Goal: Information Seeking & Learning: Learn about a topic

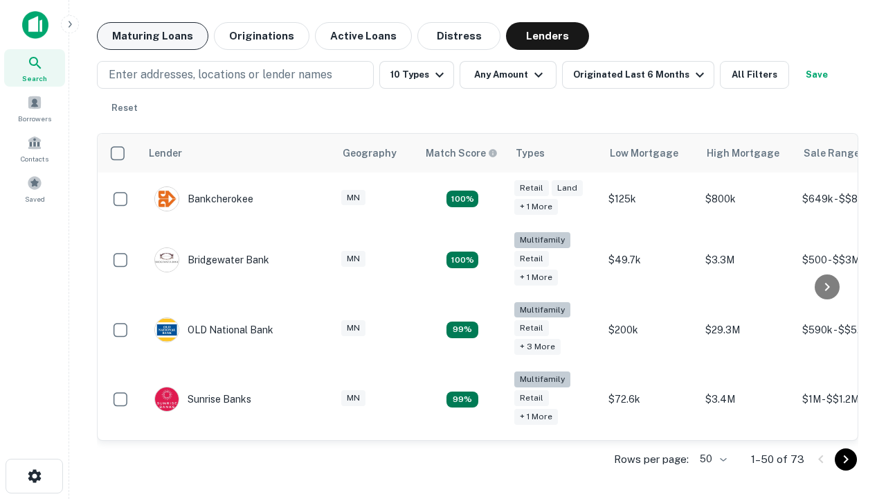
click at [152, 36] on button "Maturing Loans" at bounding box center [152, 36] width 111 height 28
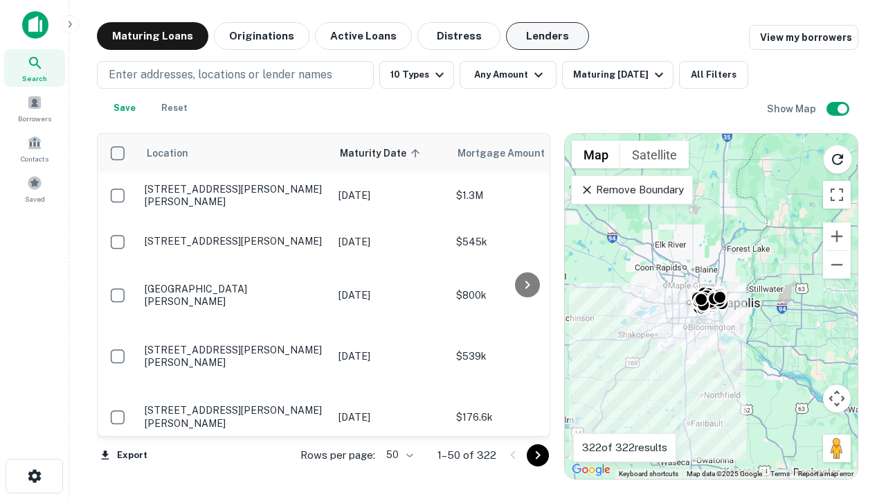
click at [548, 36] on button "Lenders" at bounding box center [547, 36] width 83 height 28
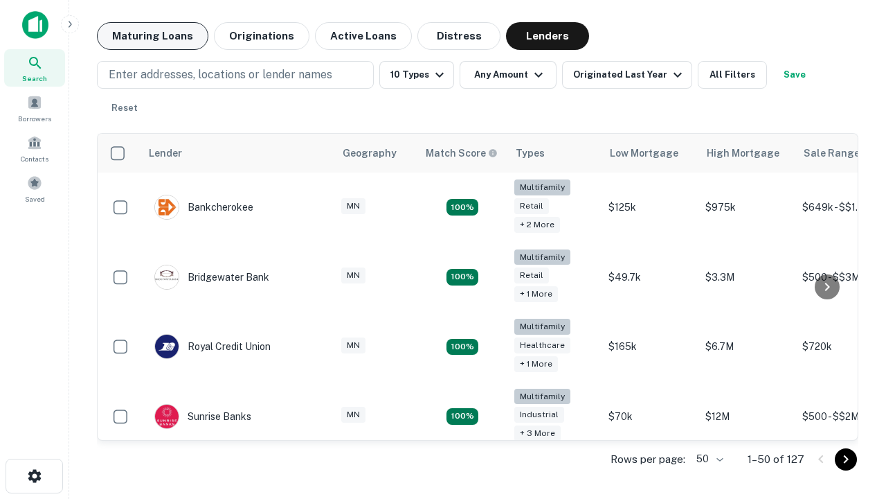
click at [152, 36] on button "Maturing Loans" at bounding box center [152, 36] width 111 height 28
